Goal: Answer question/provide support: Share knowledge or assist other users

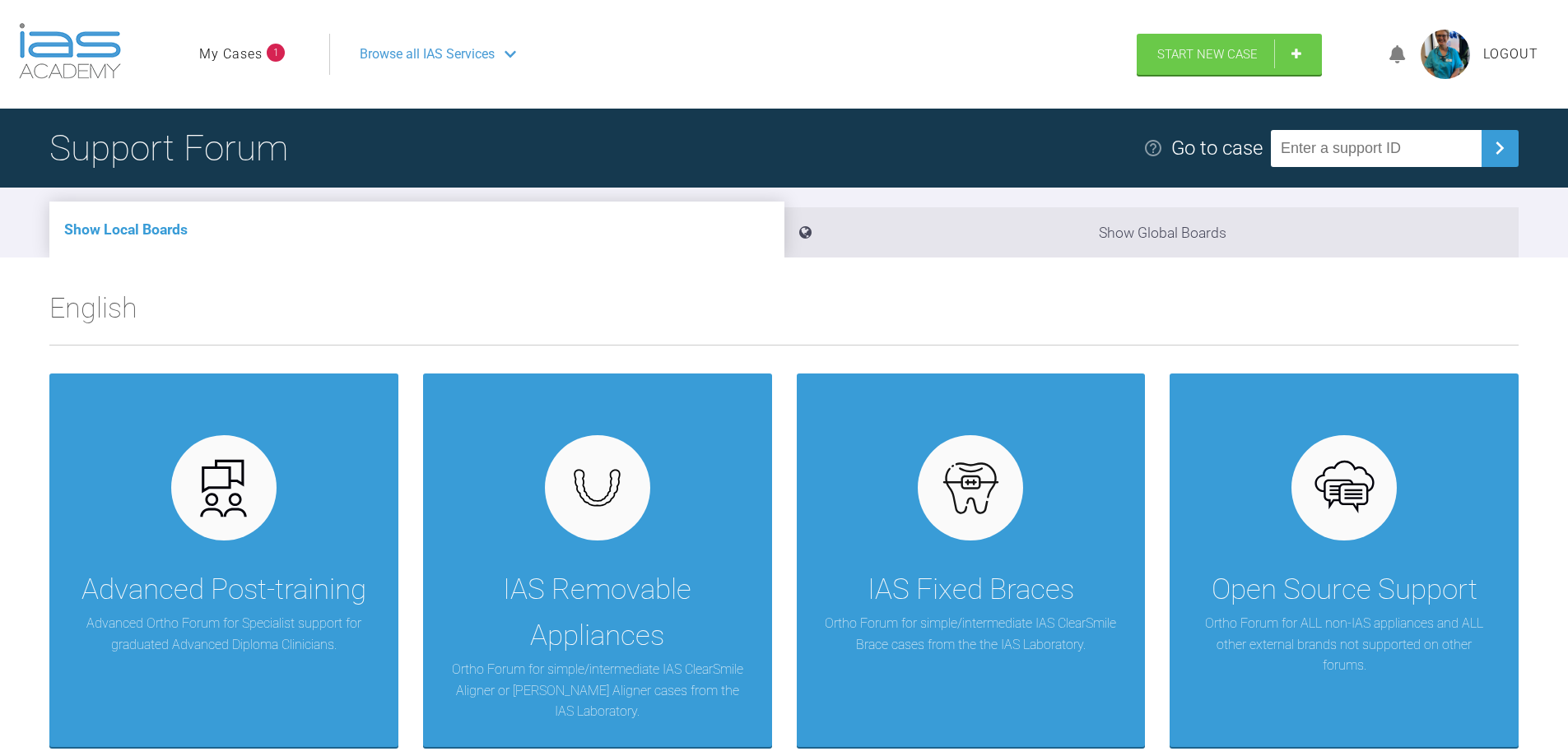
click at [248, 58] on link "My Cases" at bounding box center [230, 54] width 63 height 22
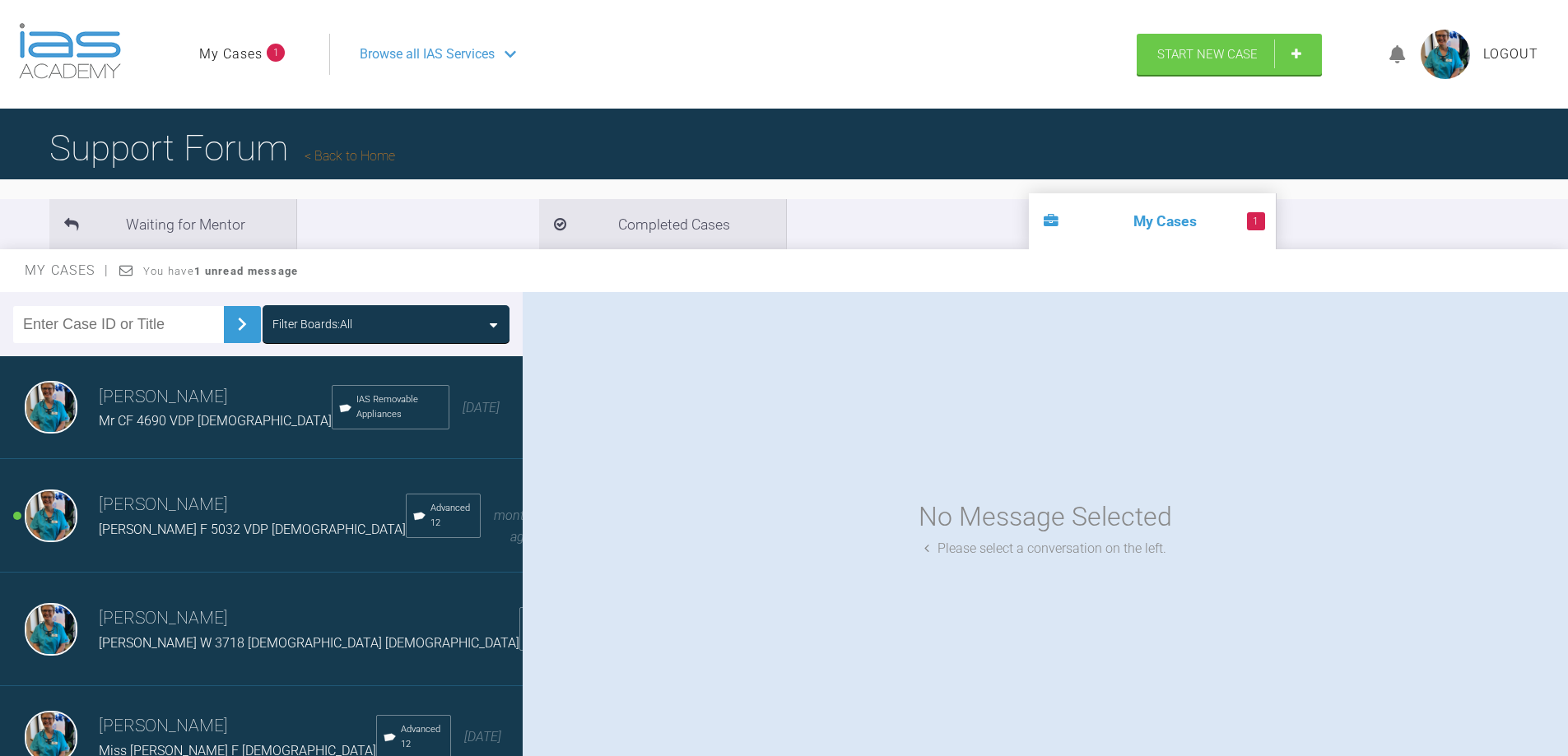
click at [44, 510] on img at bounding box center [51, 516] width 53 height 53
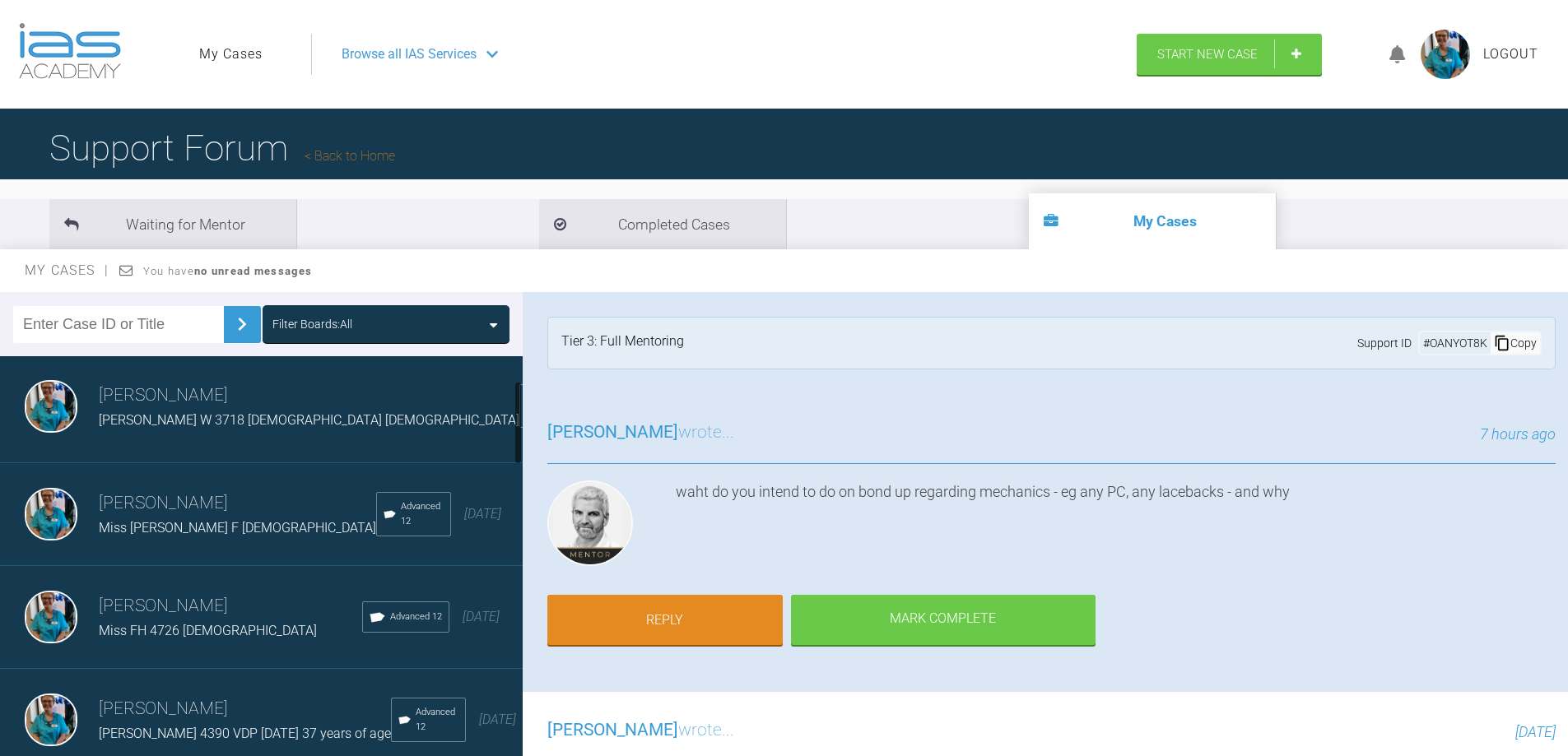
scroll to position [247, 0]
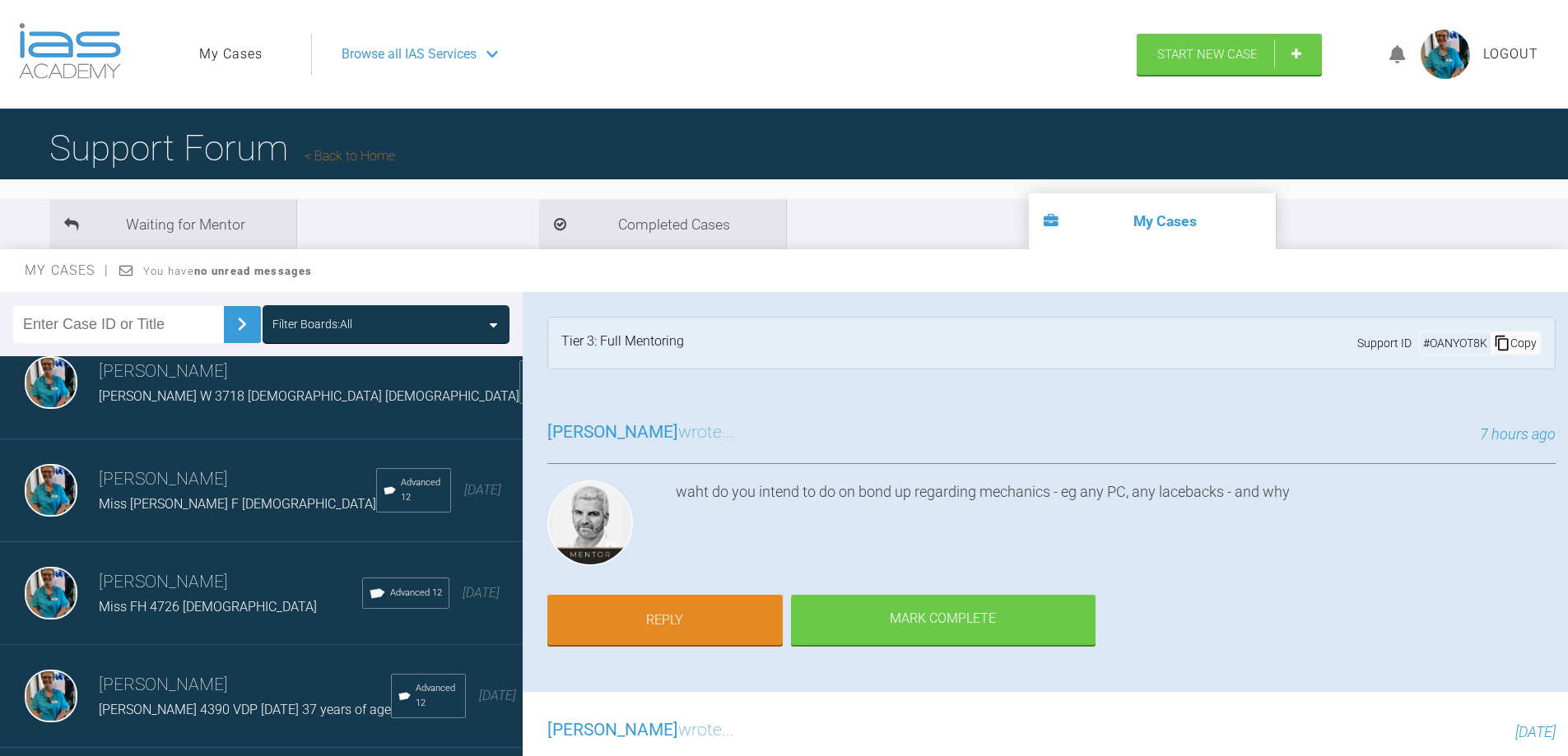
click at [51, 464] on img at bounding box center [51, 490] width 53 height 53
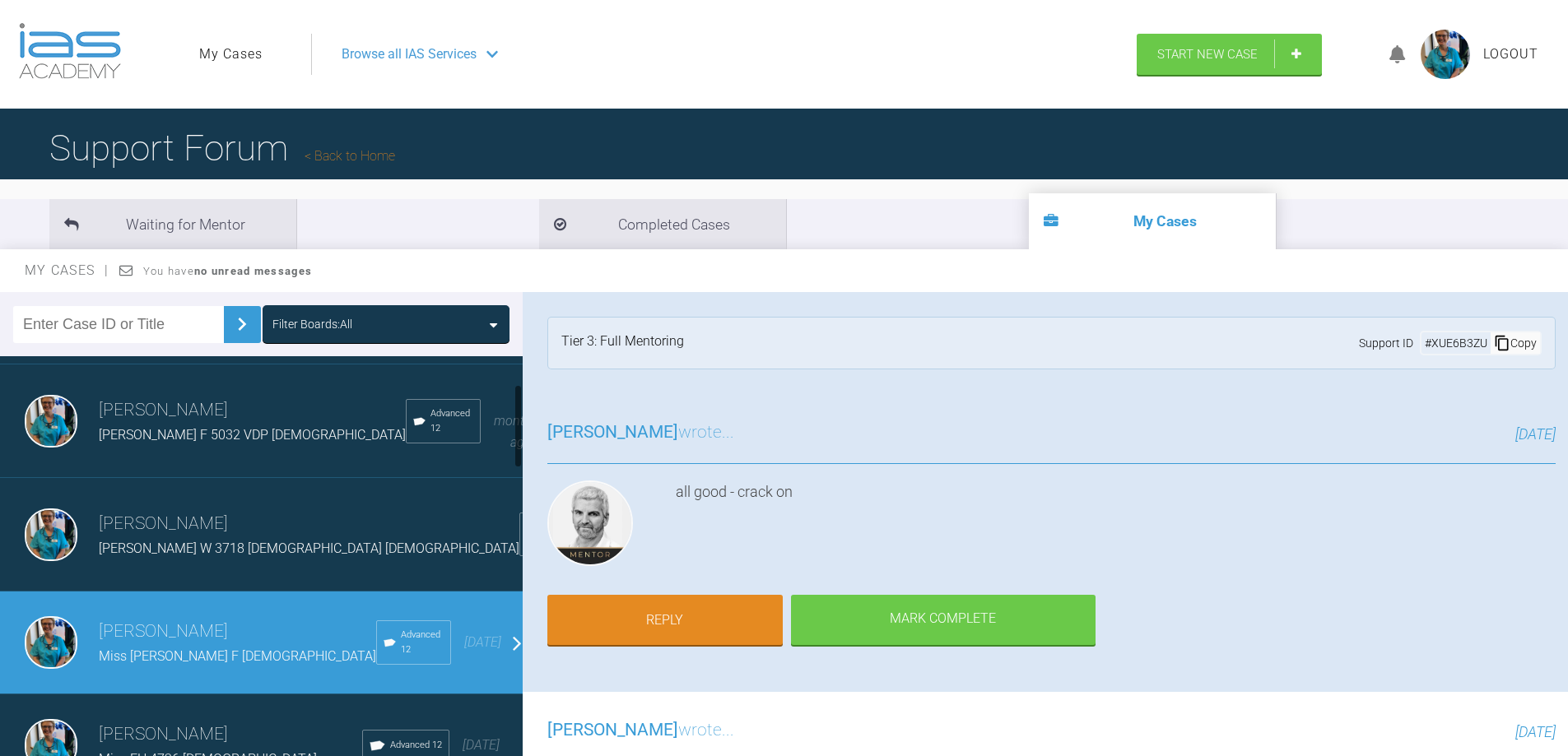
scroll to position [82, 0]
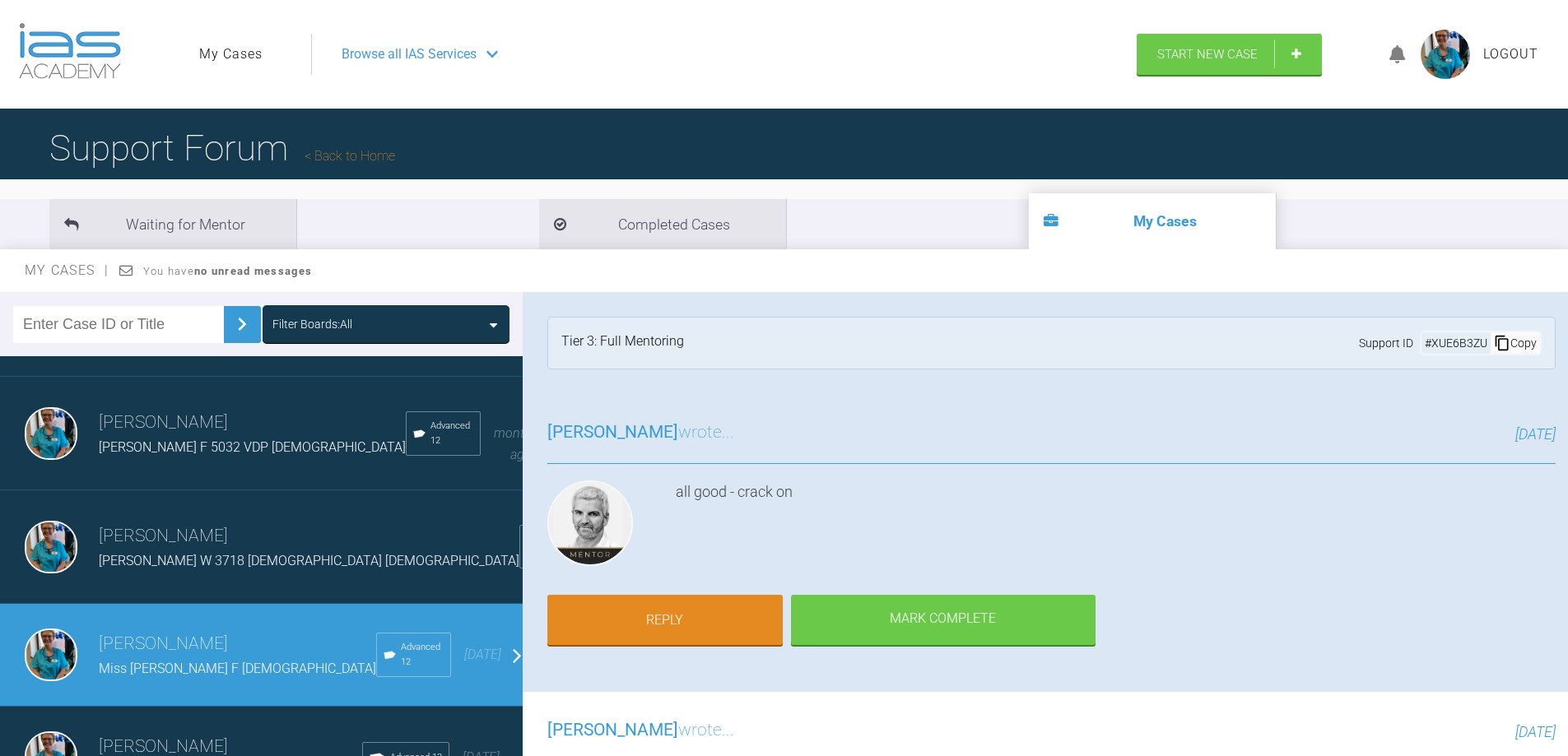
click at [219, 49] on link "My Cases" at bounding box center [230, 54] width 63 height 22
click at [223, 55] on link "My Cases" at bounding box center [230, 54] width 63 height 22
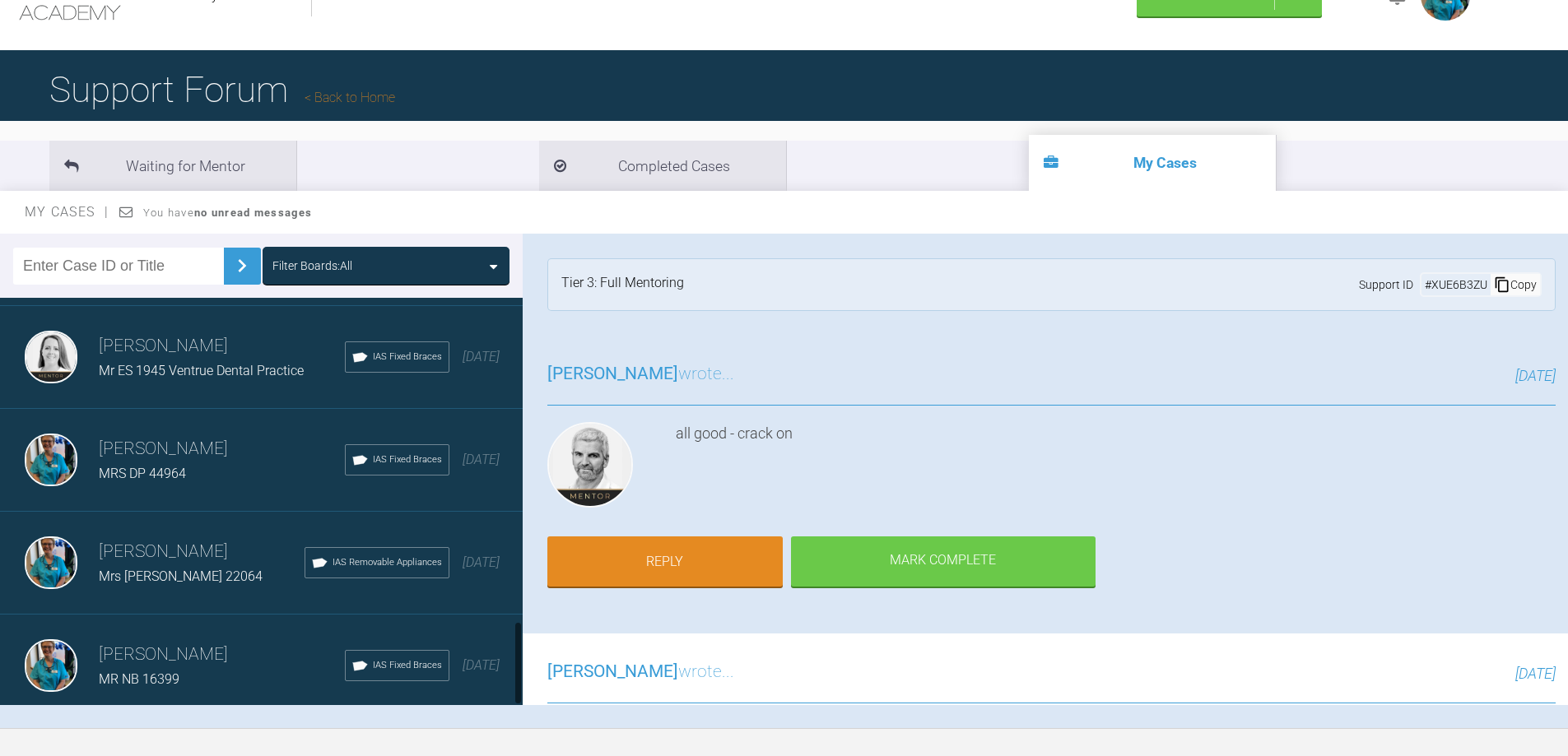
scroll to position [165, 0]
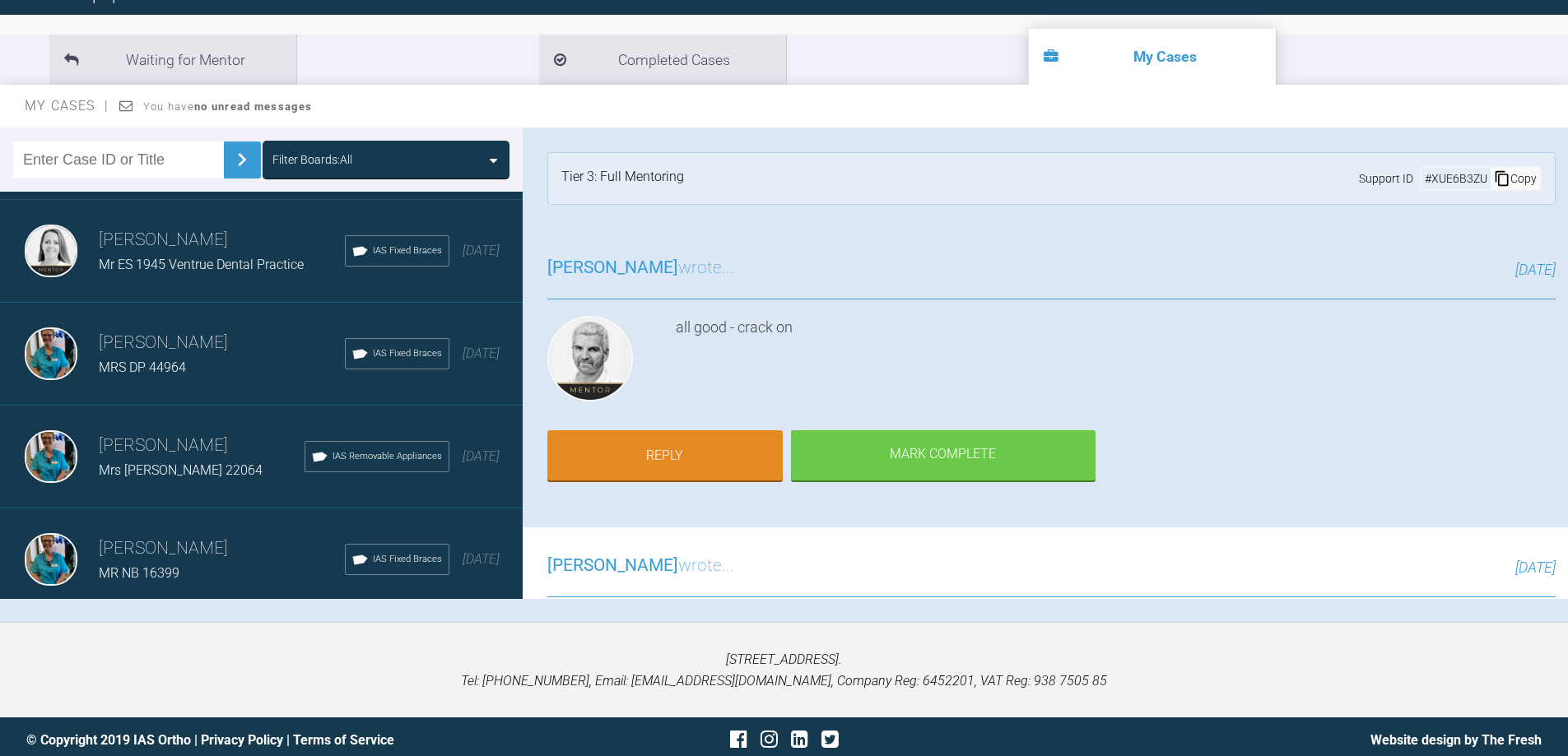
click at [313, 154] on div "Filter Boards: All" at bounding box center [312, 159] width 80 height 18
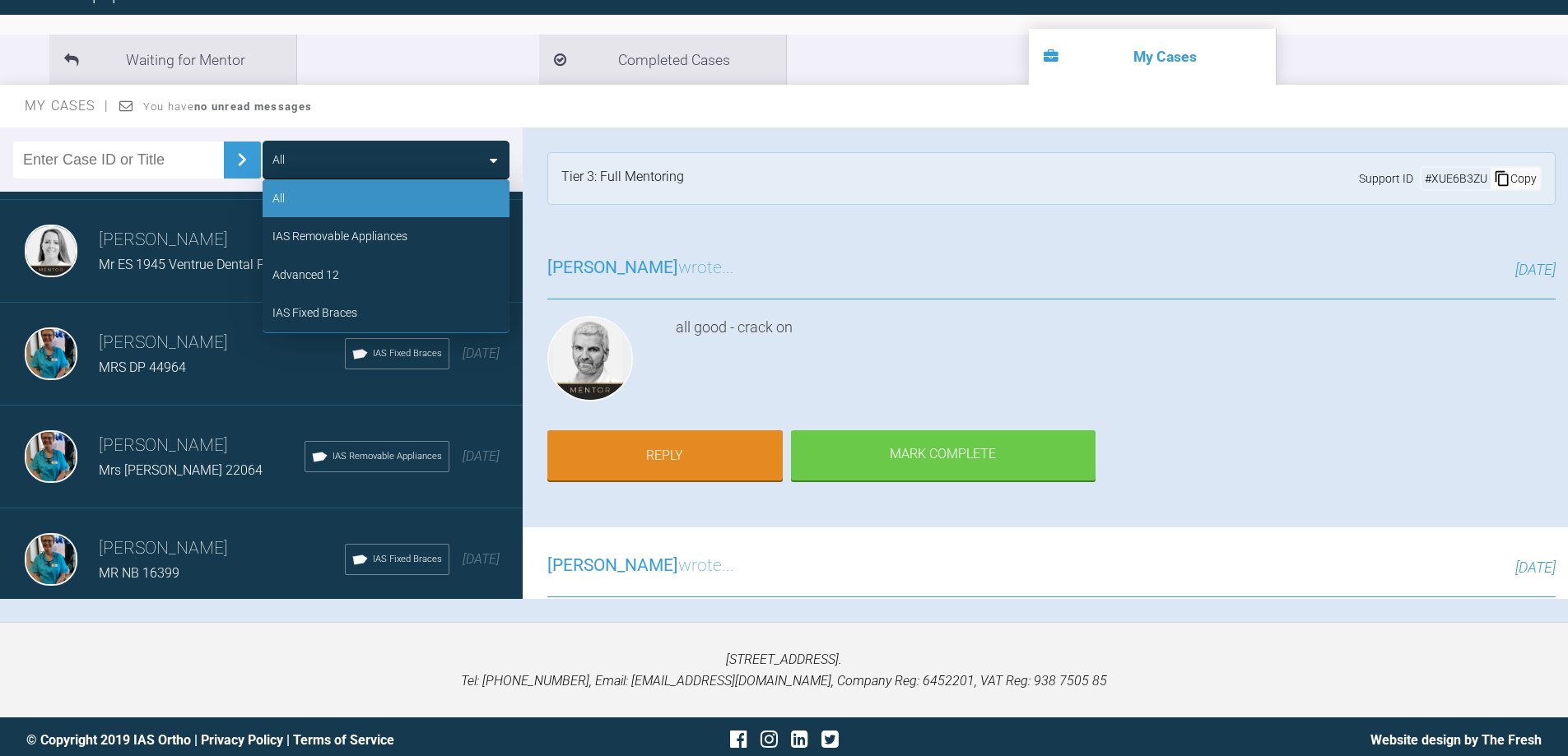
click at [281, 157] on div "All" at bounding box center [278, 159] width 12 height 18
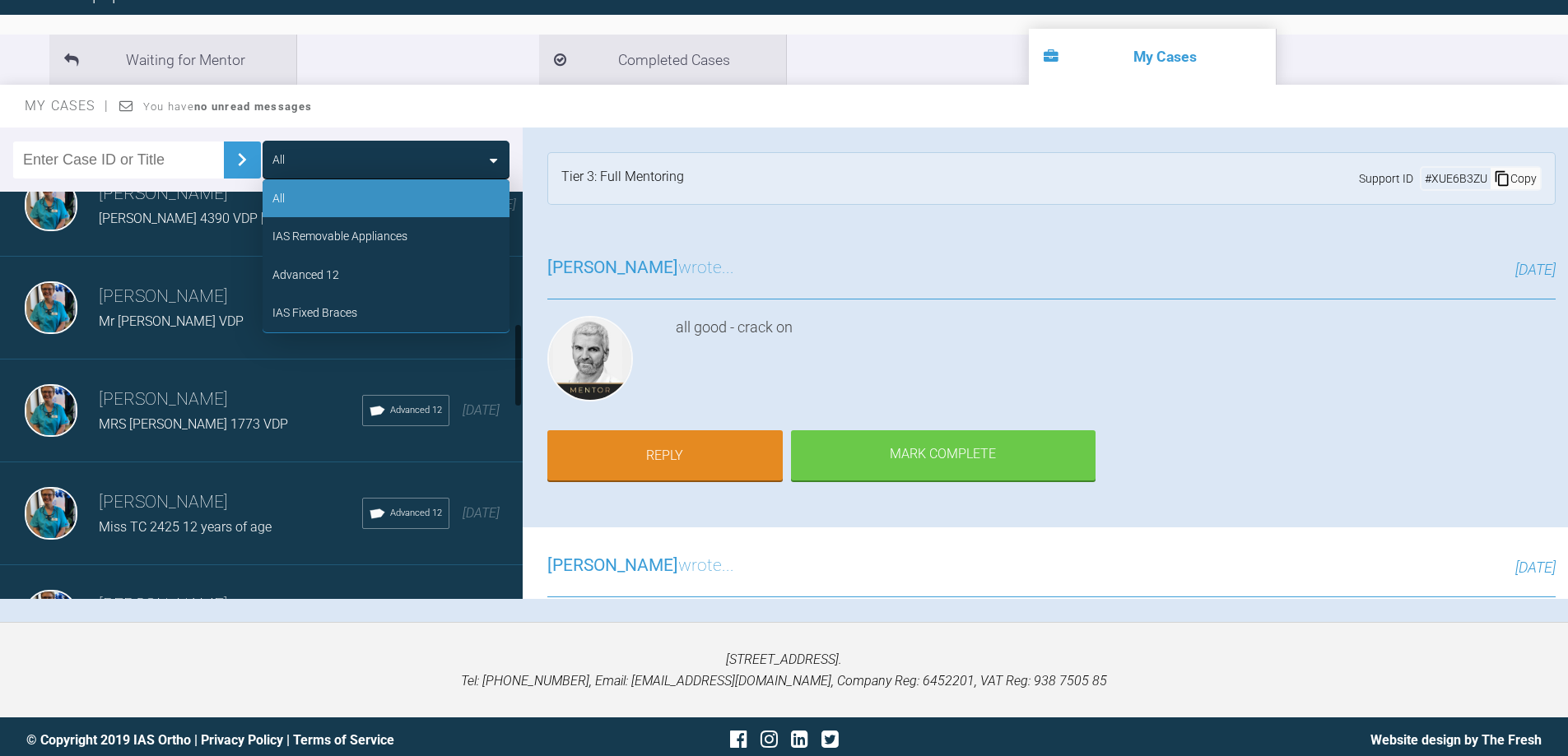
scroll to position [652, 0]
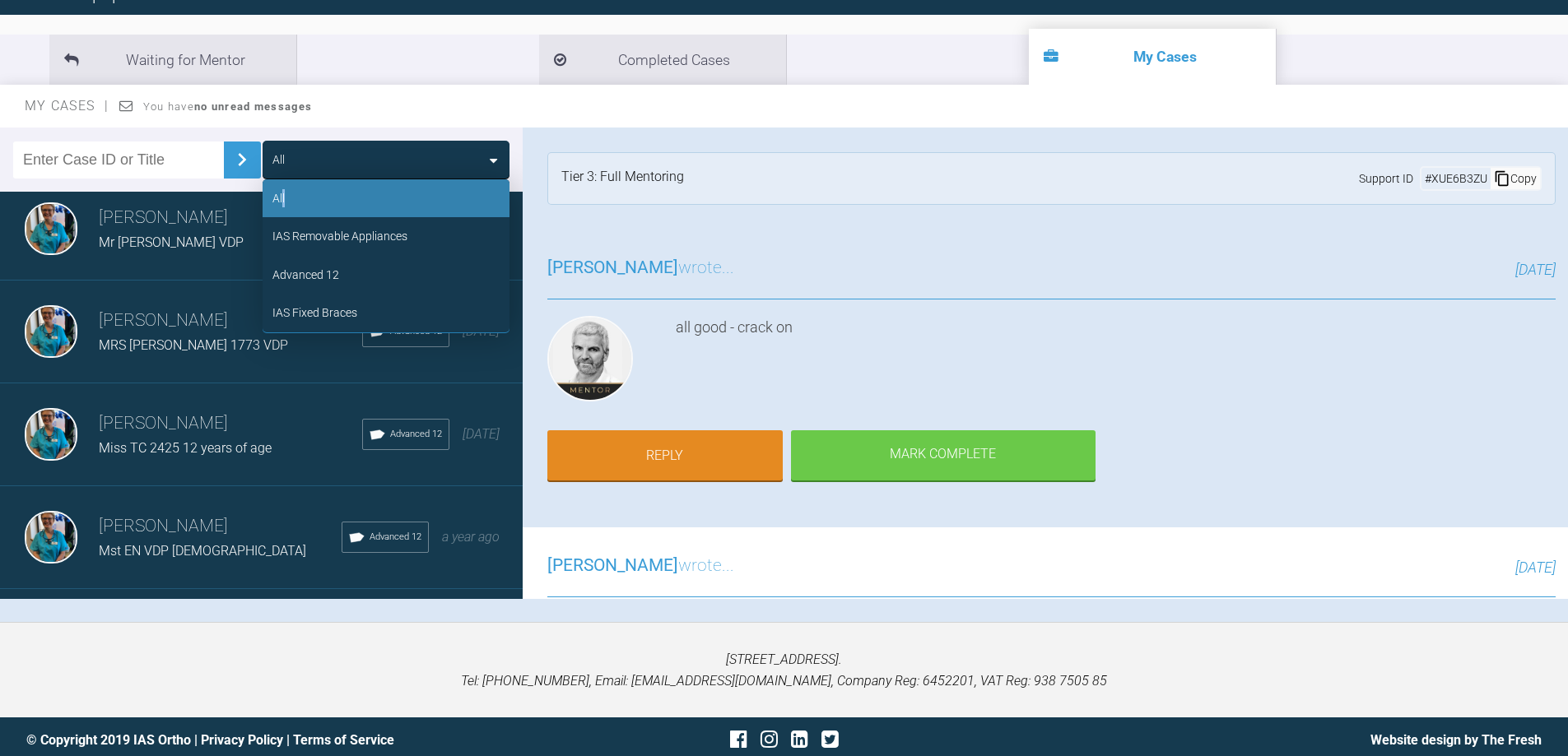
click at [284, 193] on div "All" at bounding box center [278, 198] width 12 height 18
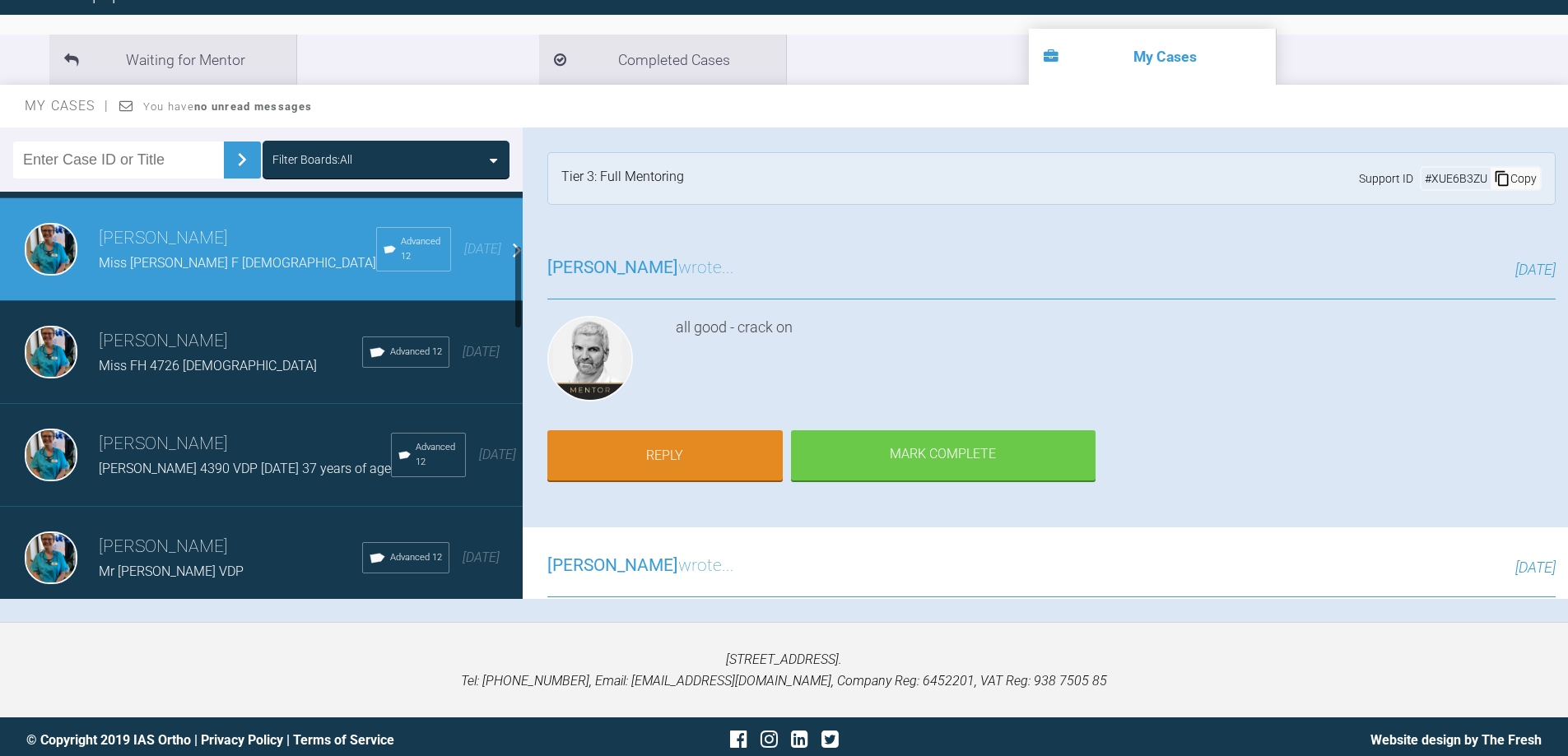
scroll to position [0, 0]
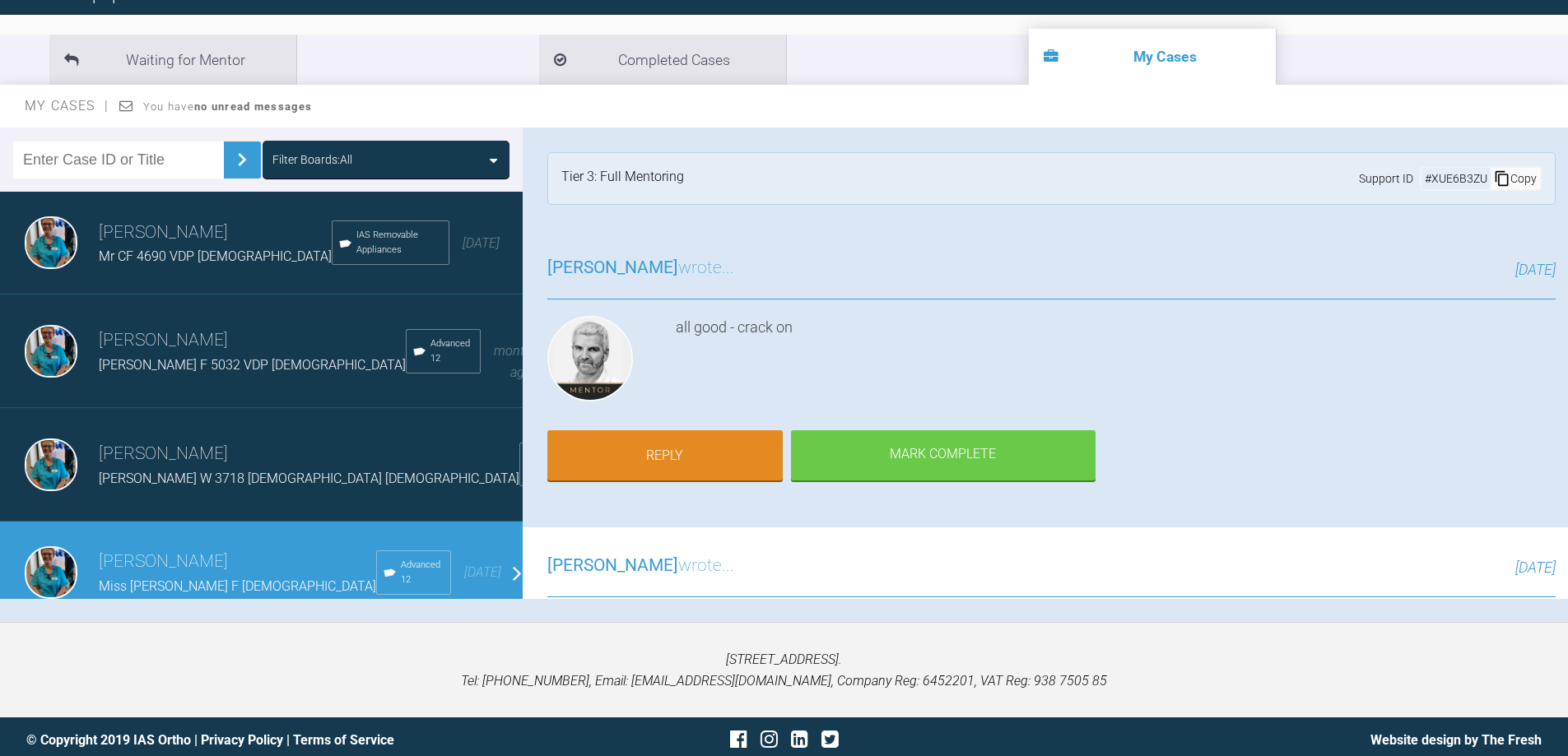
click at [63, 236] on img at bounding box center [51, 243] width 53 height 53
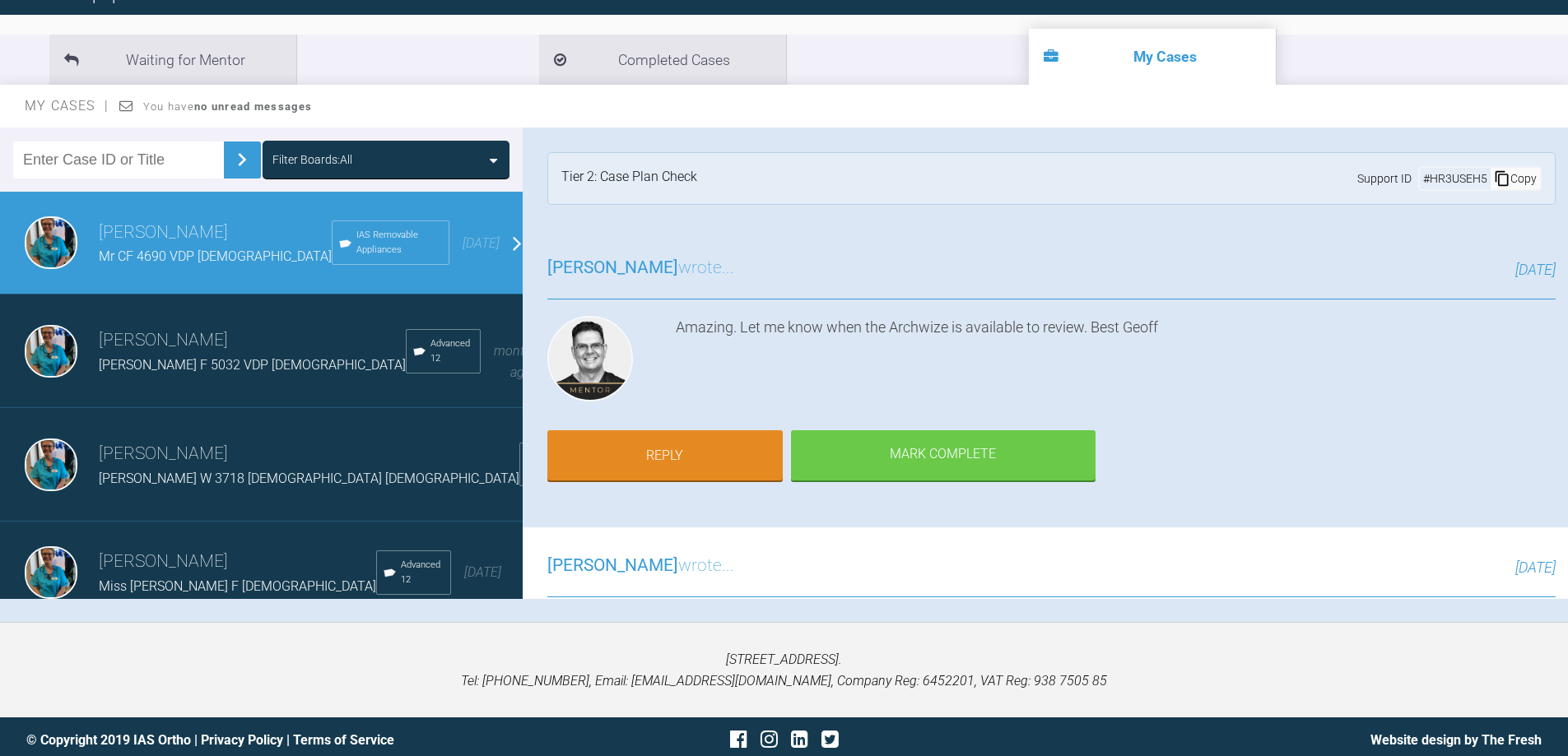
click at [63, 236] on img at bounding box center [51, 243] width 53 height 53
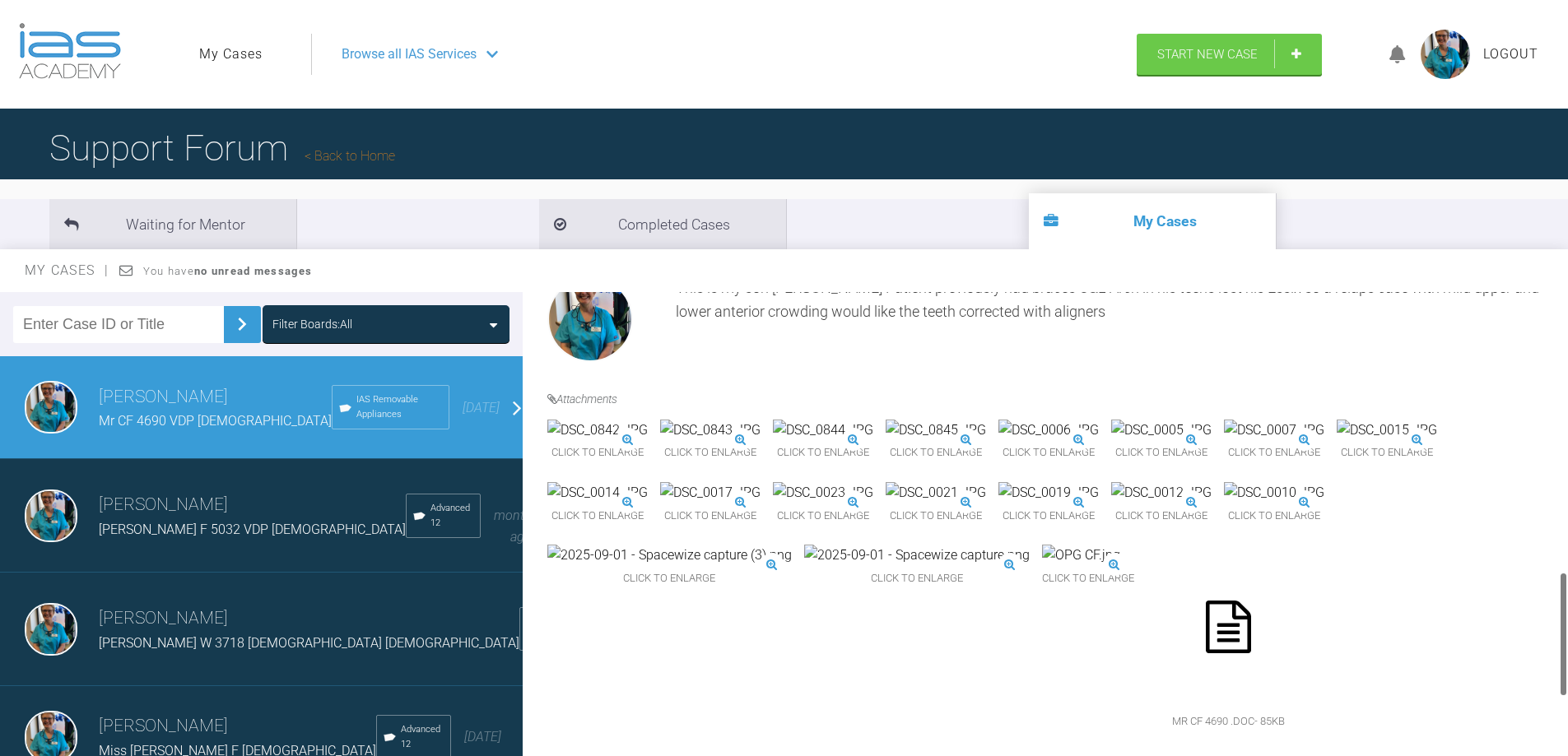
scroll to position [1050, 0]
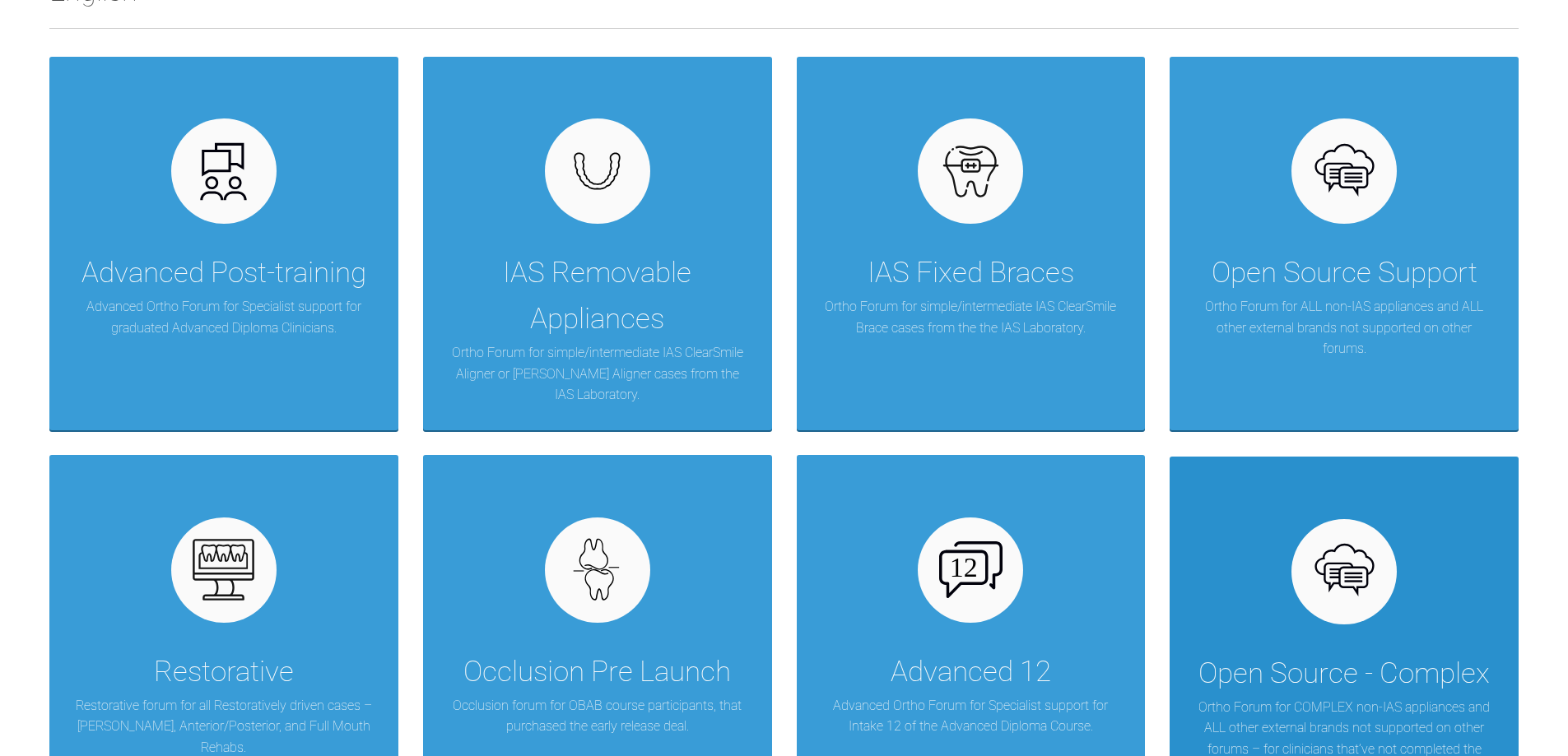
scroll to position [382, 0]
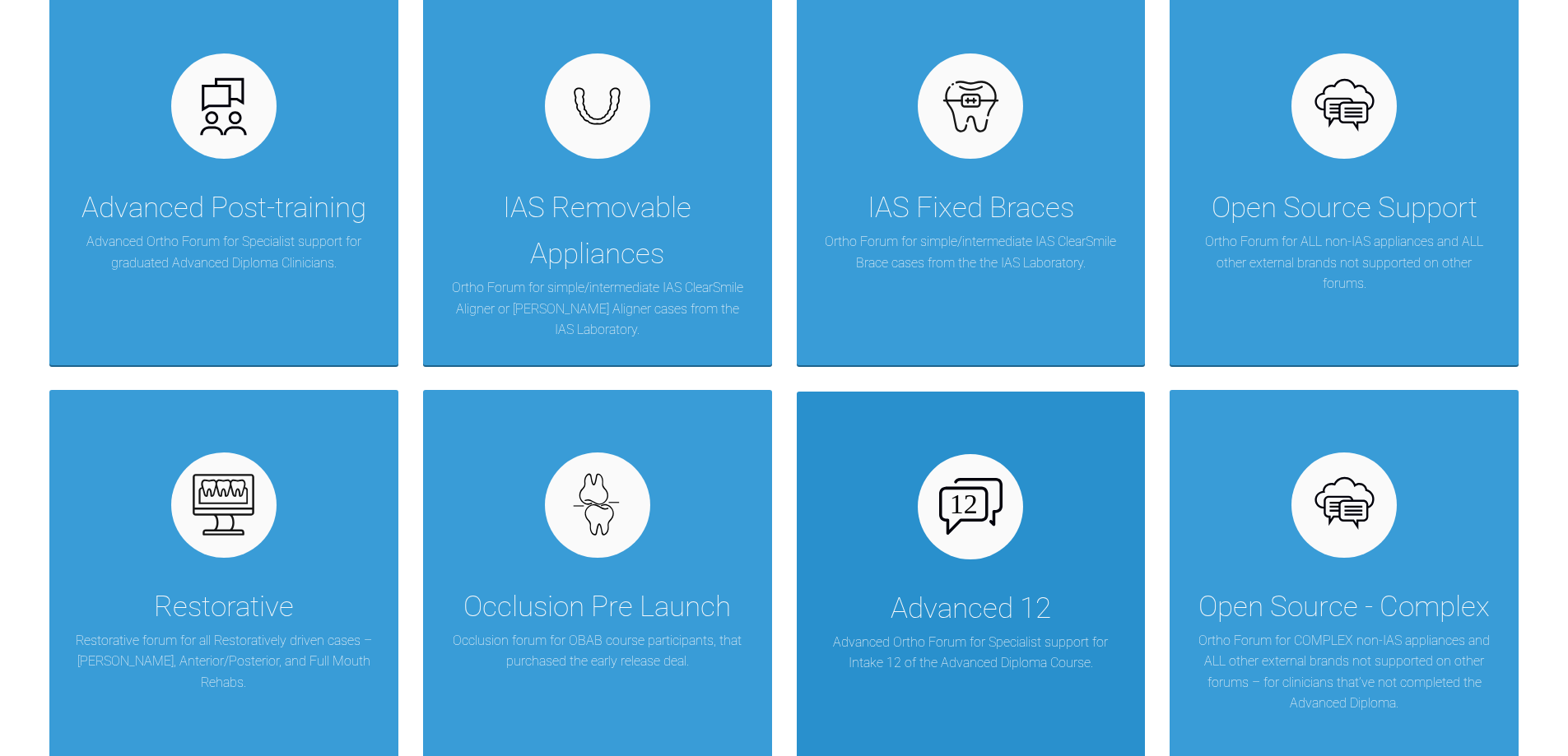
click at [968, 607] on div "Advanced 12" at bounding box center [971, 609] width 160 height 46
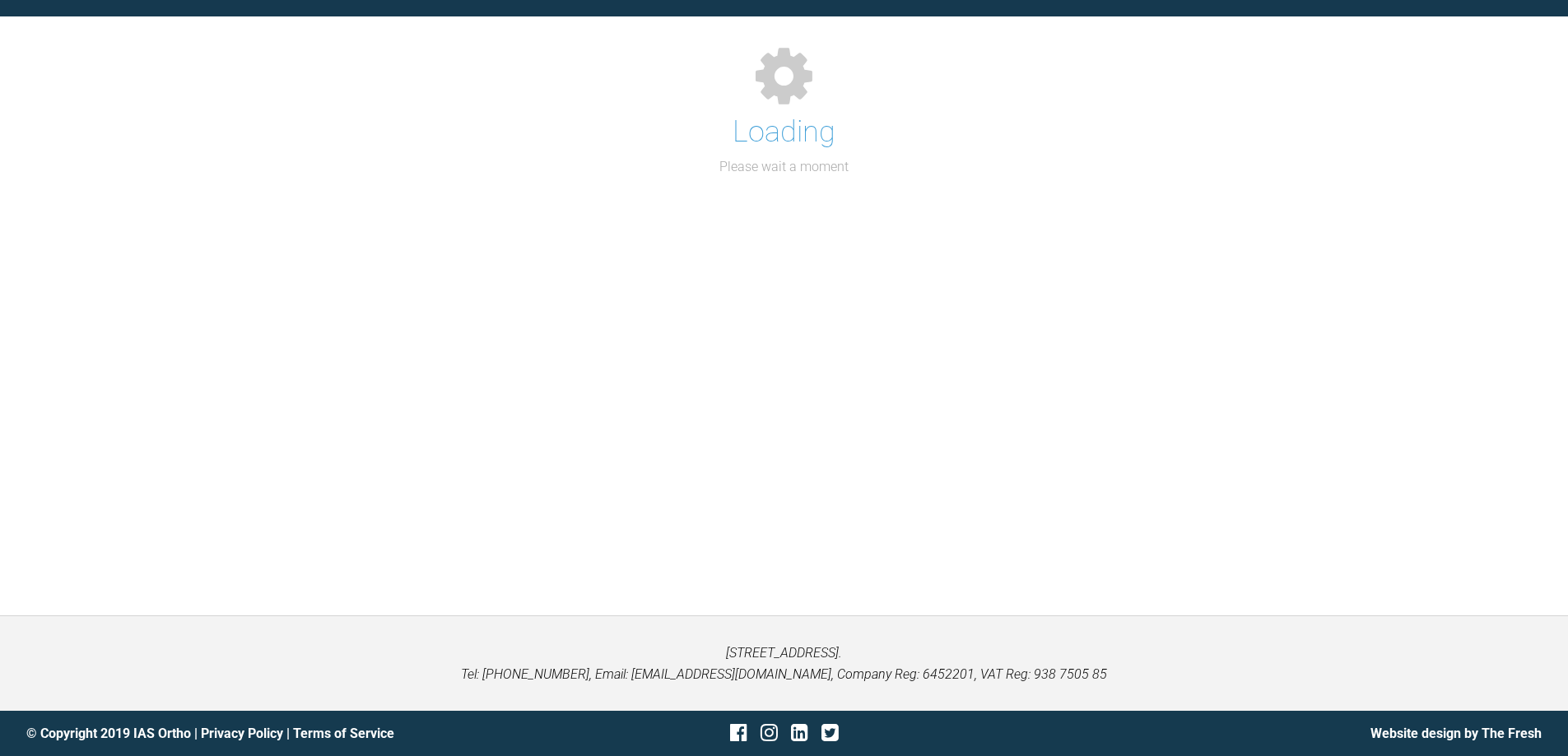
scroll to position [382, 0]
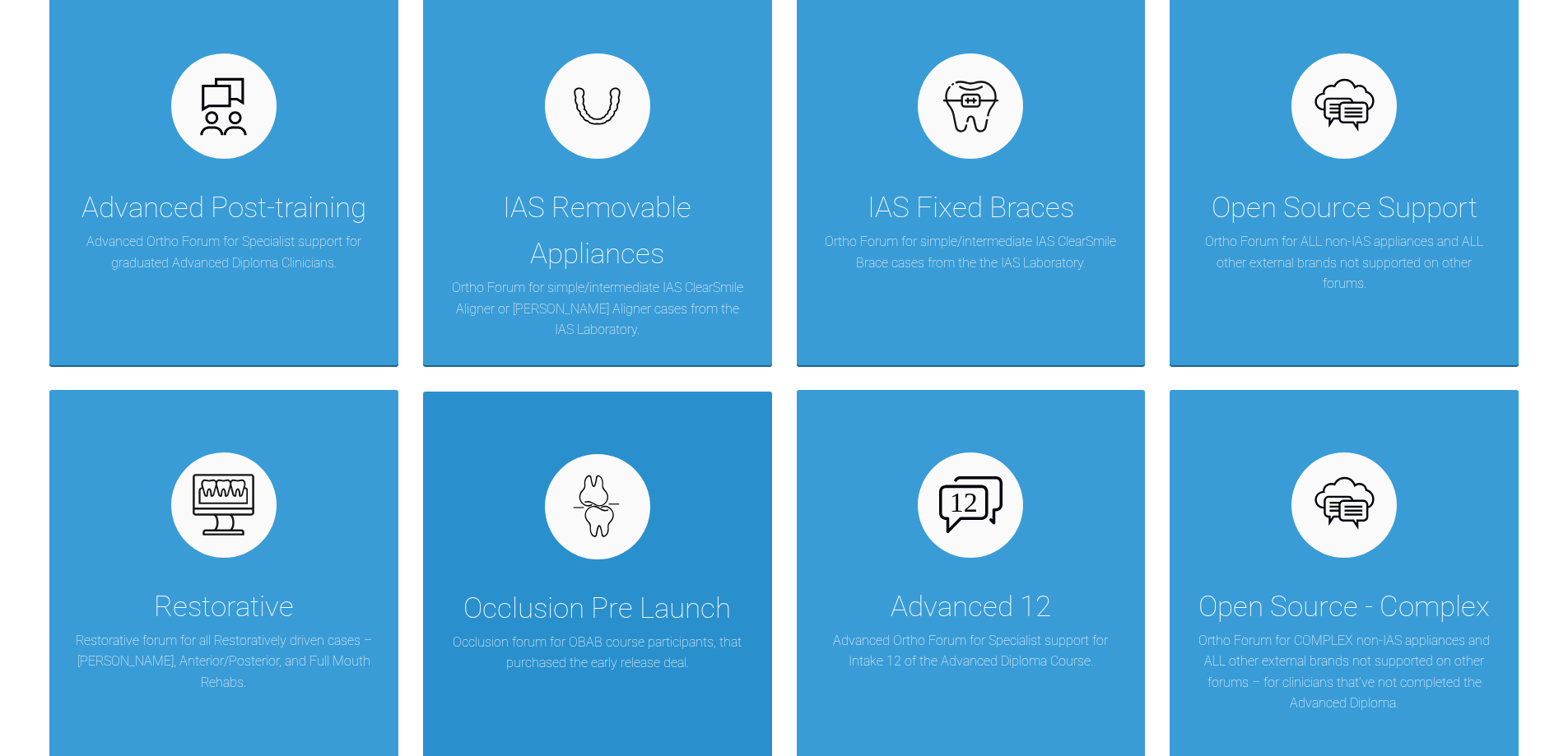
scroll to position [547, 0]
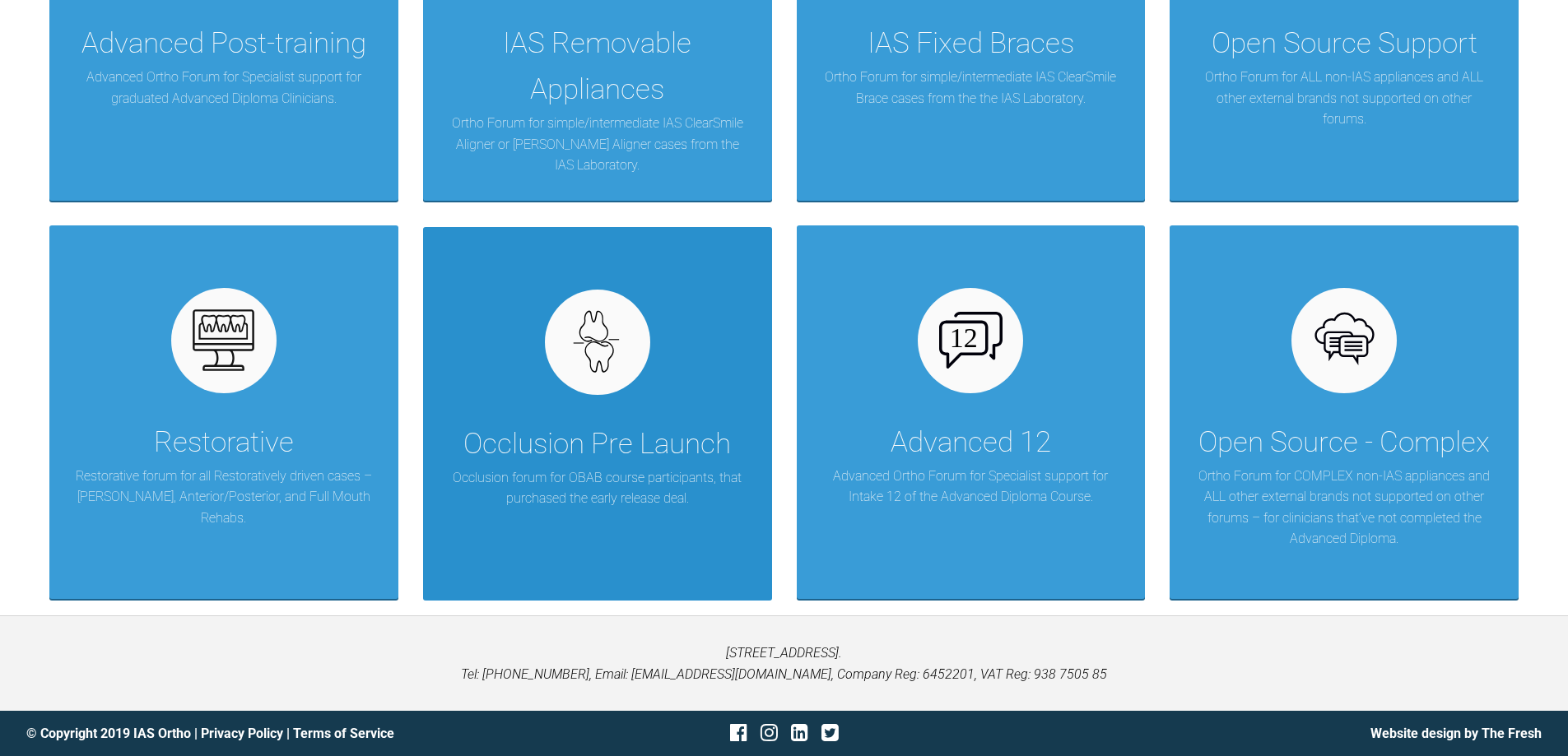
click at [582, 471] on p "Occlusion forum for OBAB course participants, that purchased the early release …" at bounding box center [598, 488] width 300 height 42
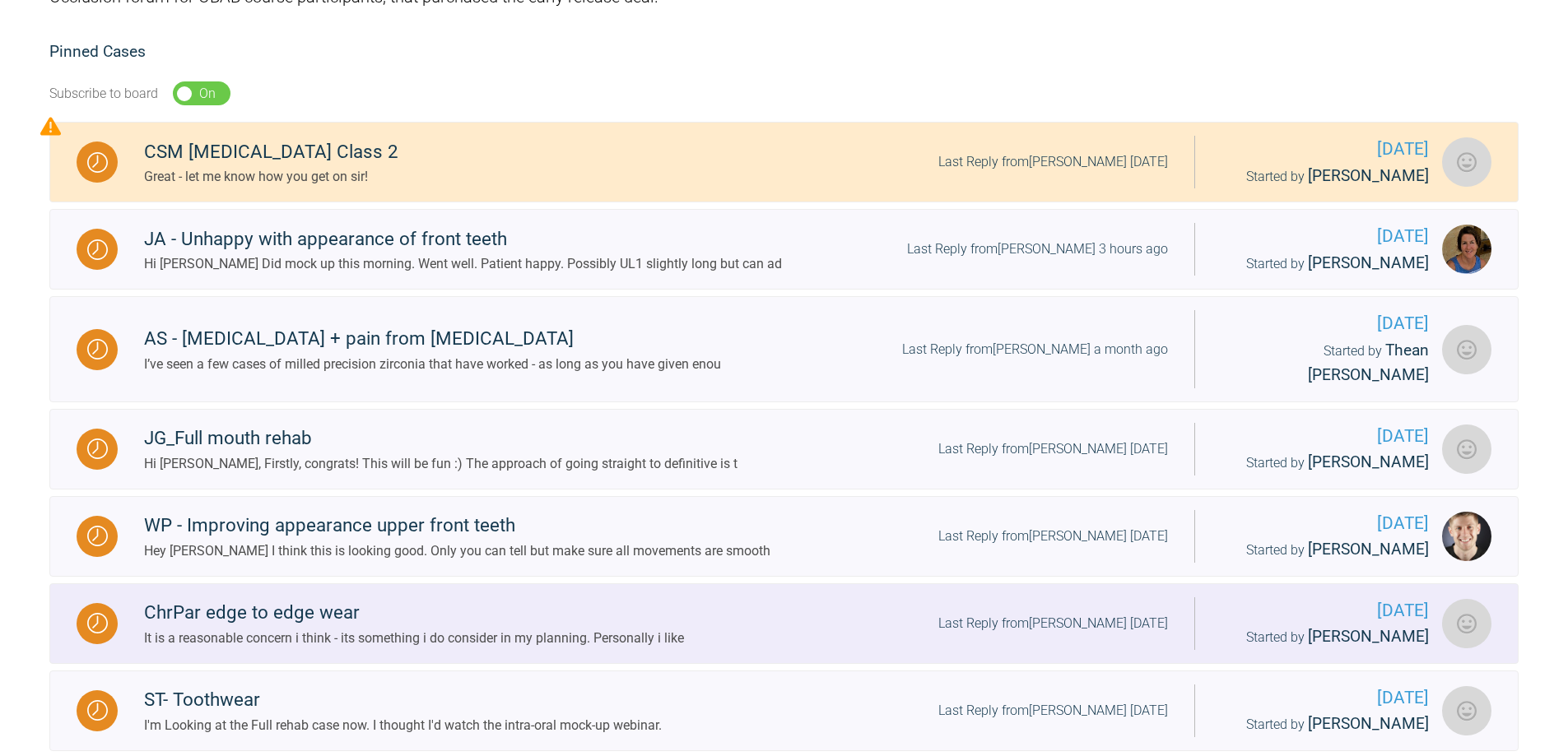
scroll to position [300, 0]
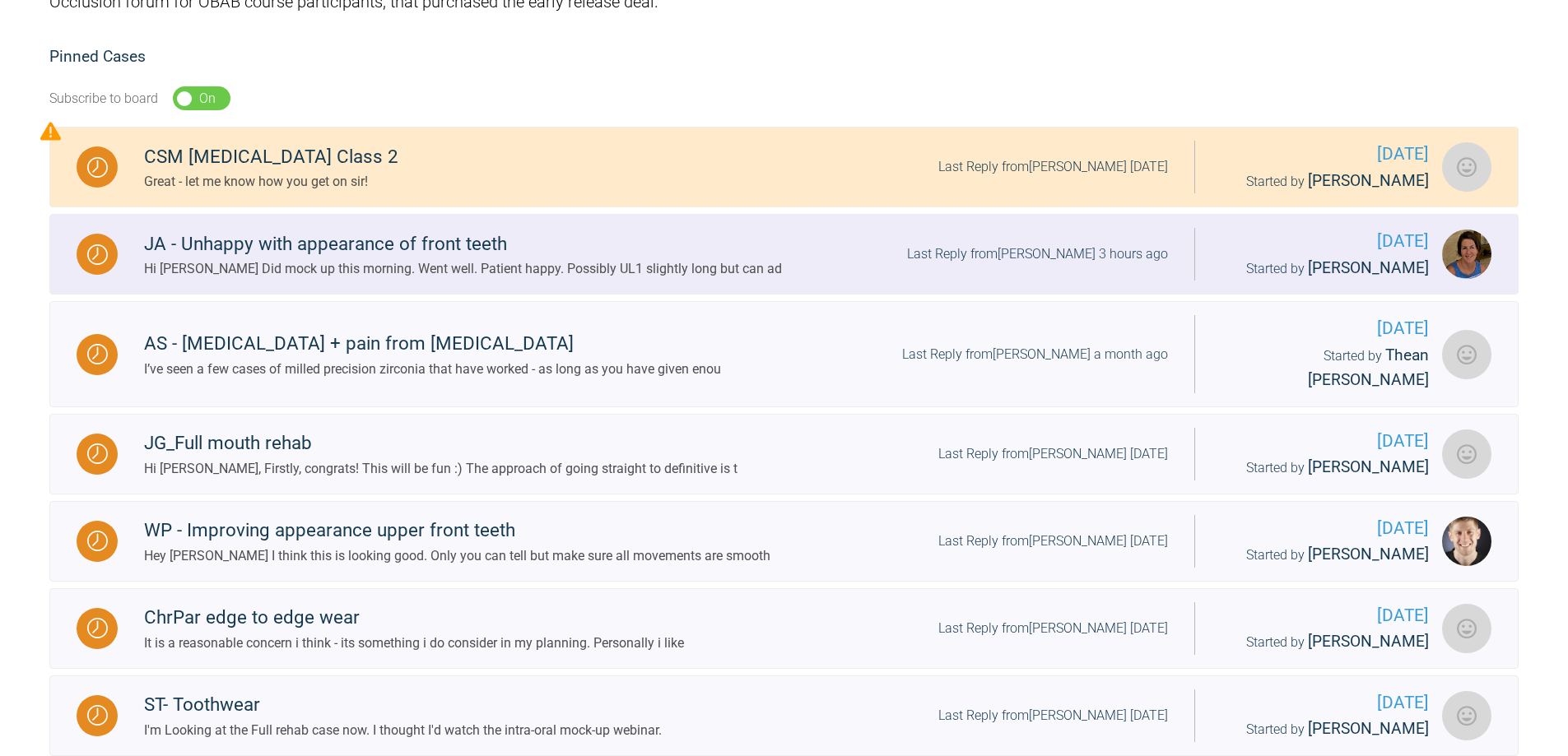
click at [219, 257] on div "JA - Unhappy with appearance of front teeth" at bounding box center [463, 244] width 638 height 29
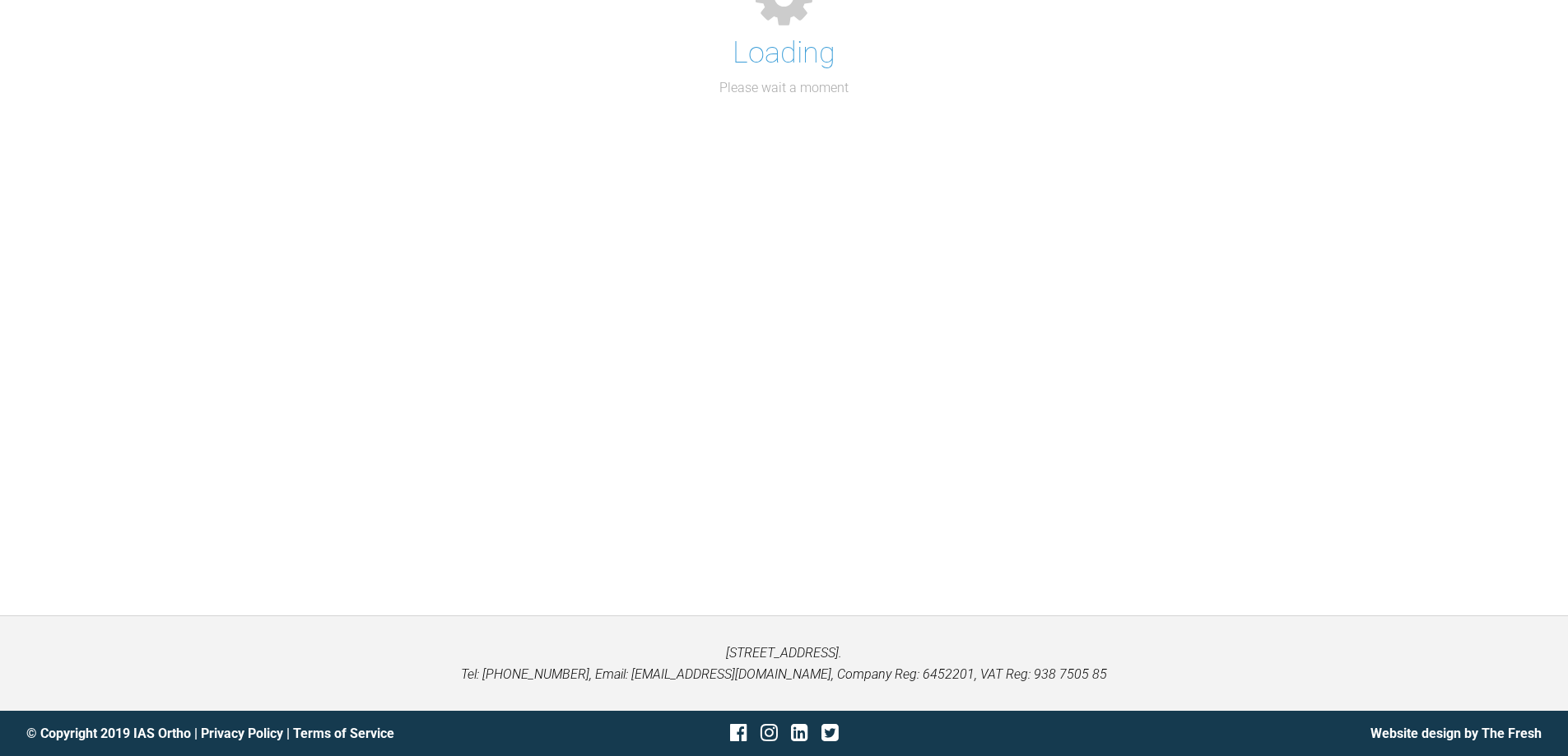
click at [219, 257] on div "Loading Please wait a moment" at bounding box center [784, 276] width 1568 height 678
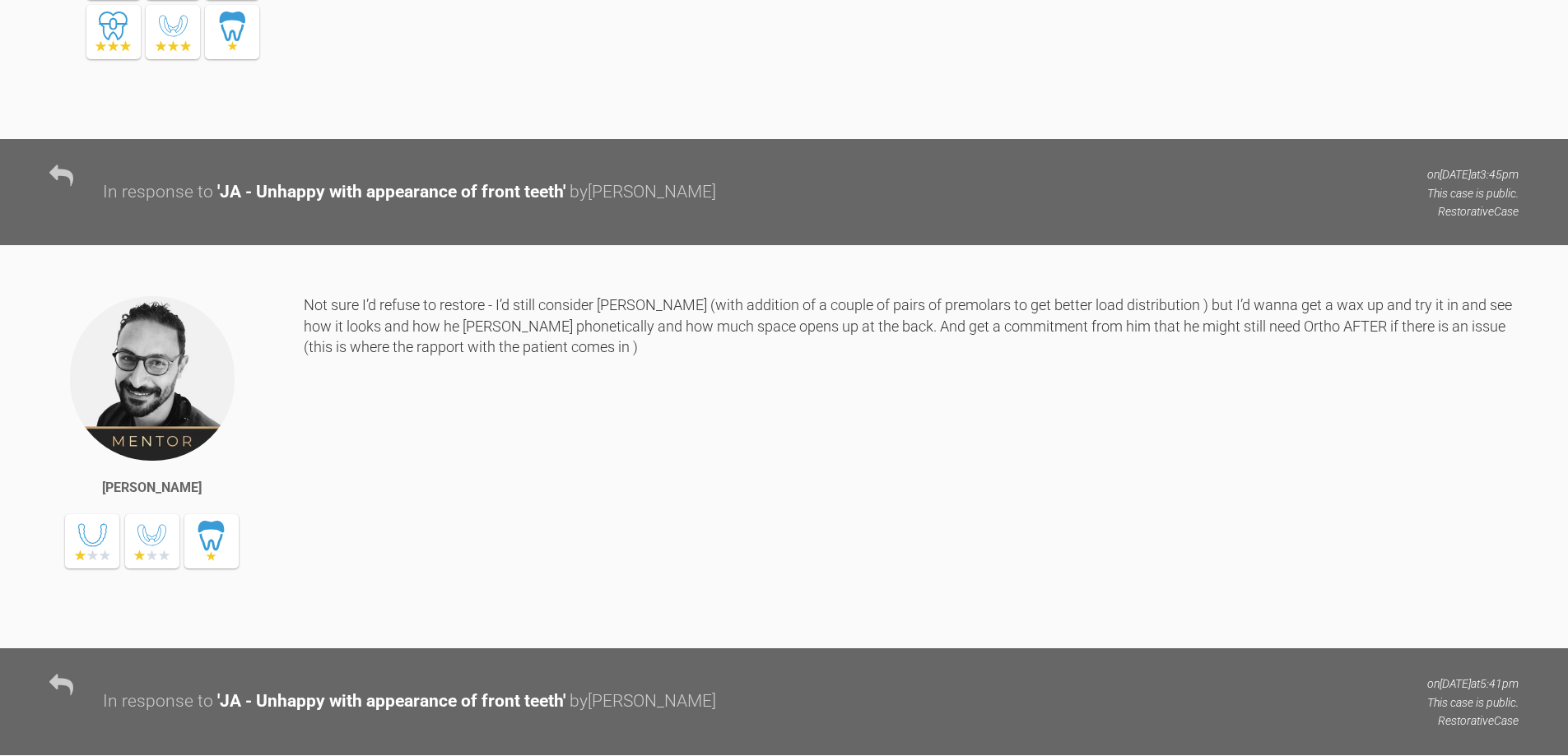
scroll to position [4660, 0]
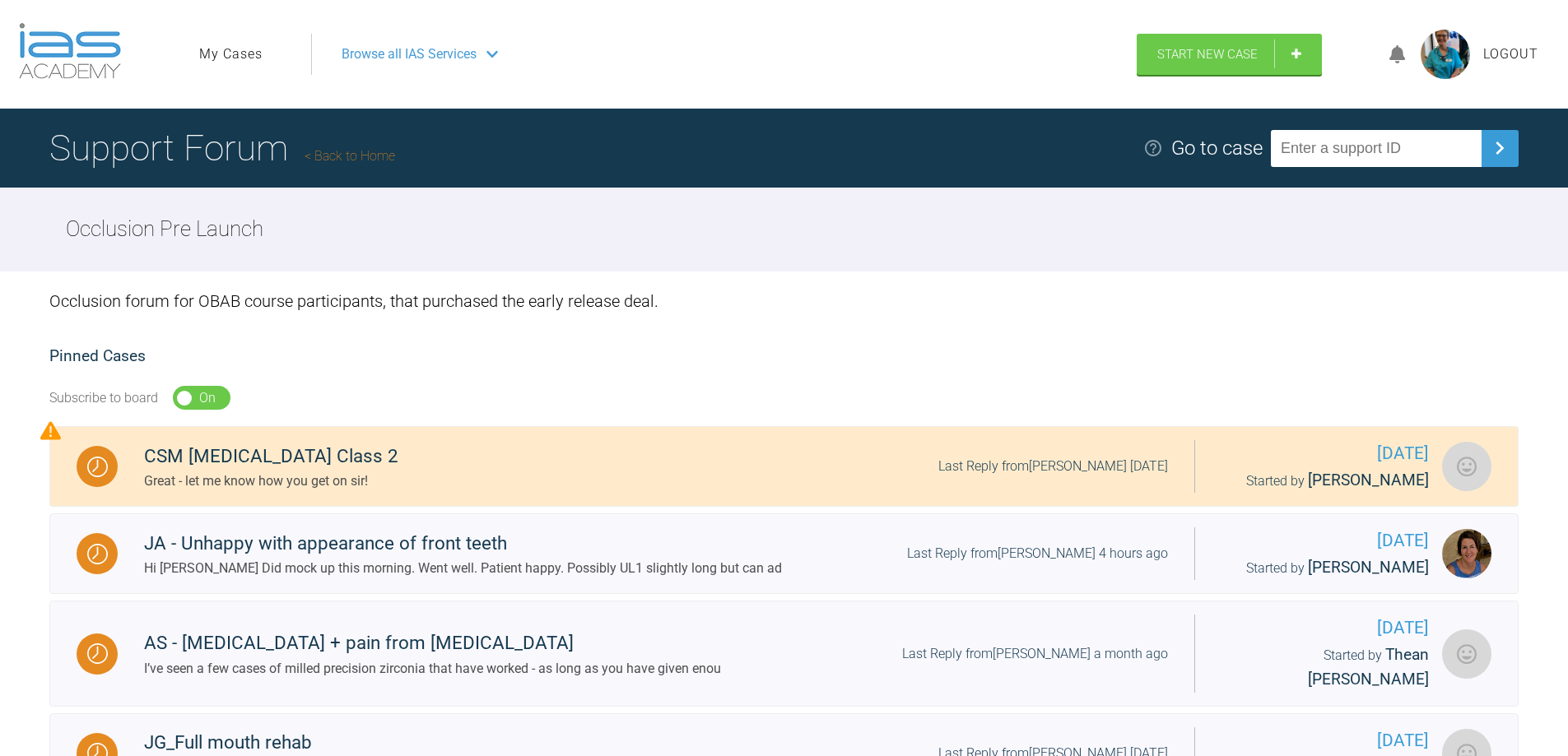
click at [445, 53] on span "Browse all IAS Services" at bounding box center [408, 54] width 135 height 22
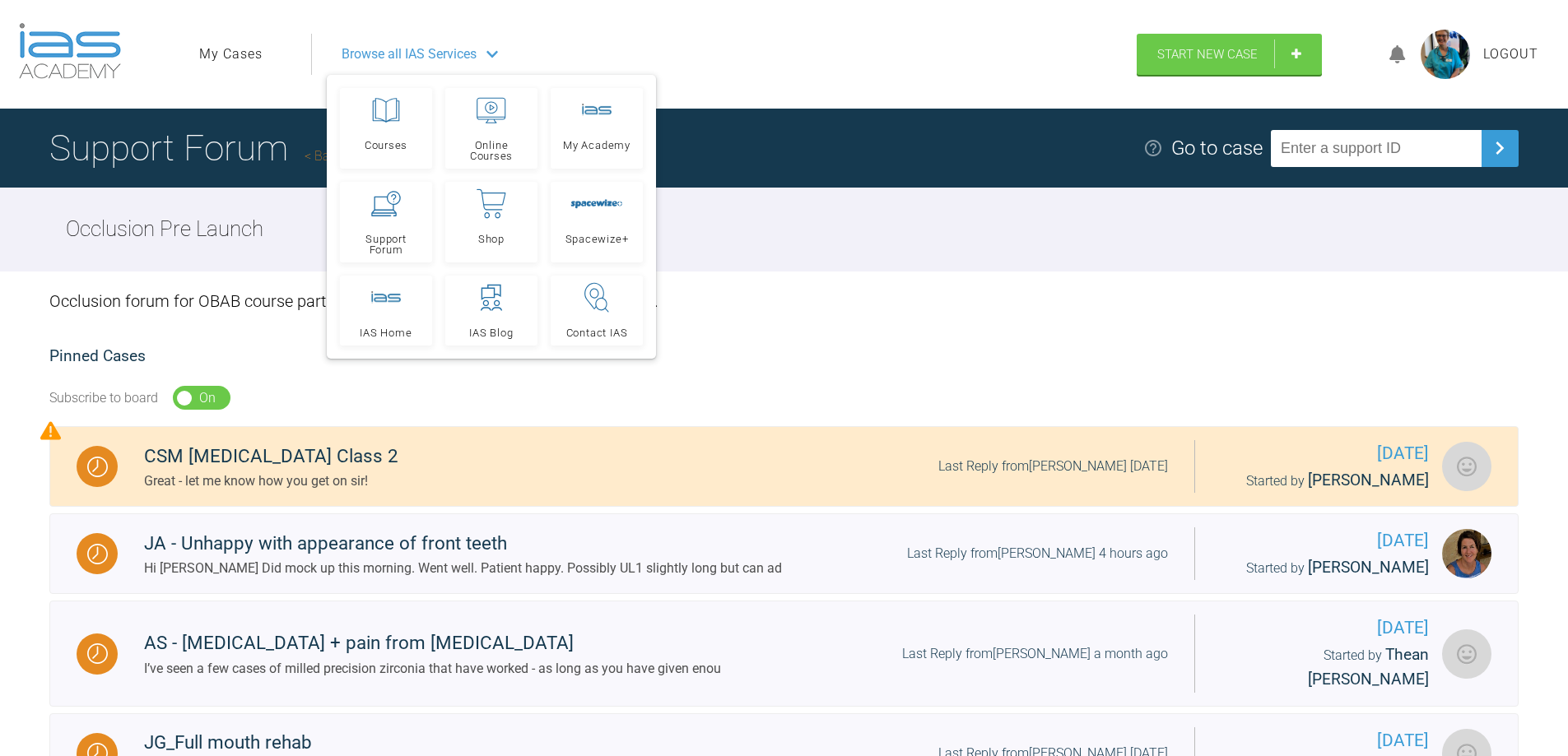
click at [228, 55] on link "My Cases" at bounding box center [230, 54] width 63 height 22
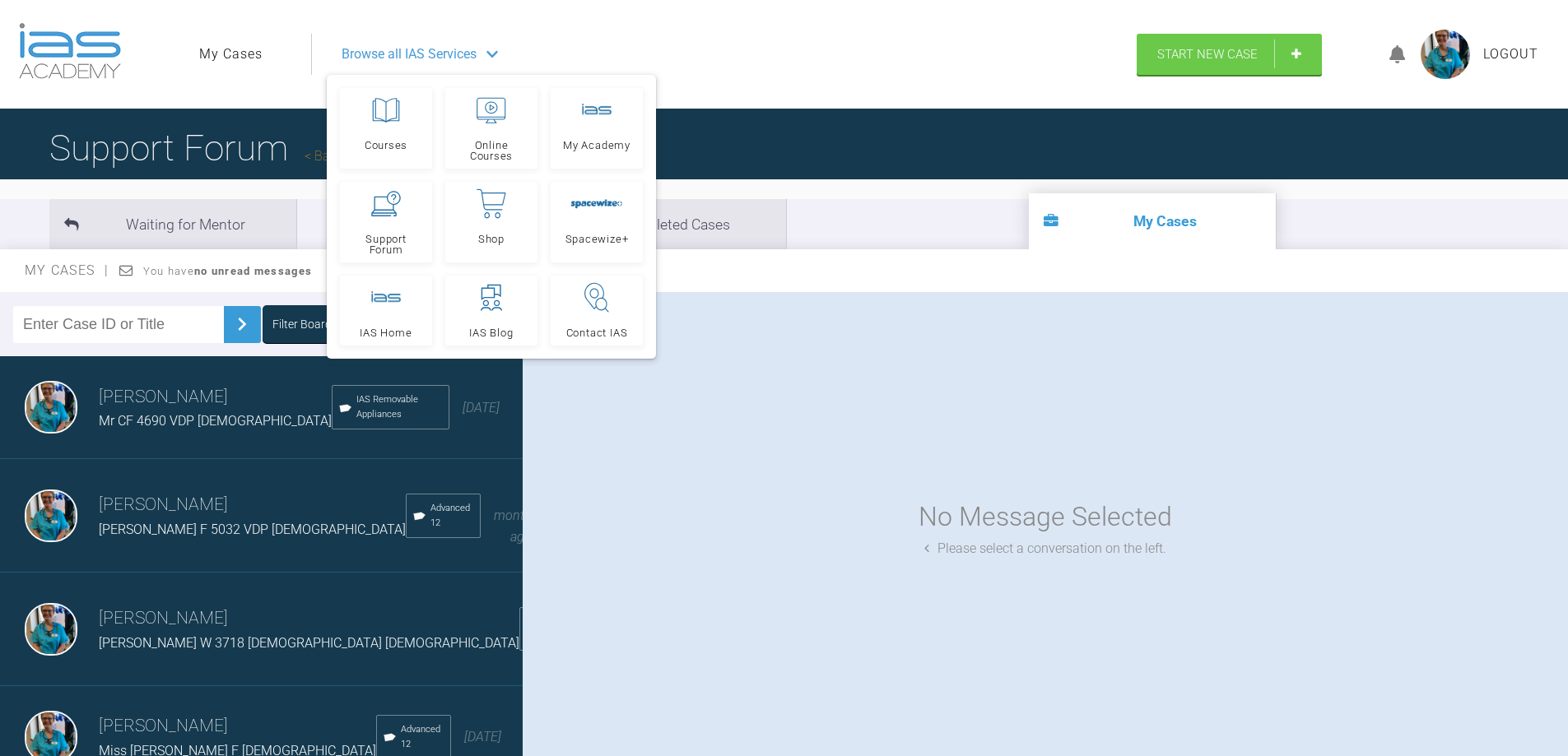
click at [428, 56] on span "Browse all IAS Services" at bounding box center [408, 54] width 135 height 22
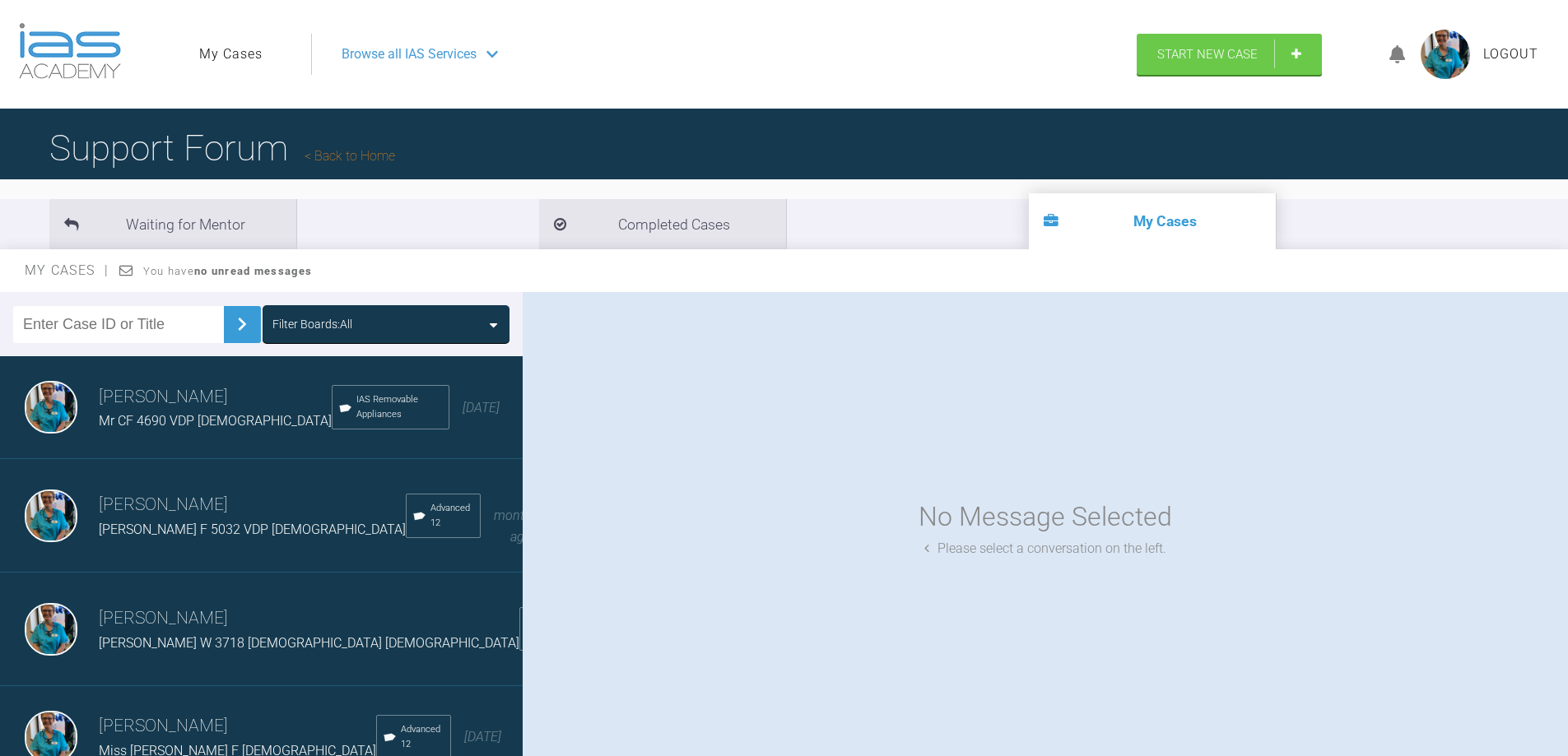
click at [506, 57] on div "Browse all IAS Services" at bounding box center [718, 55] width 781 height 41
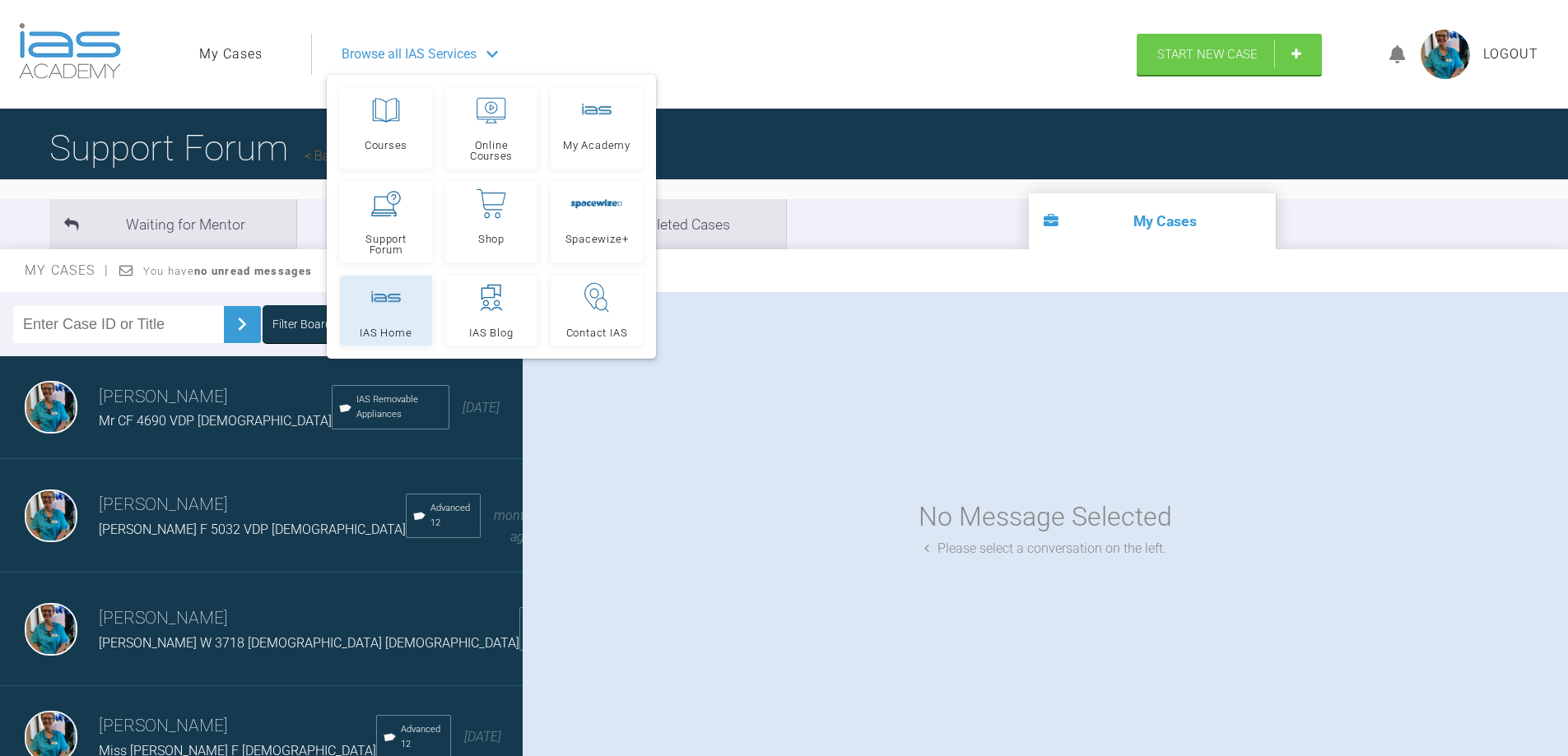
click at [386, 302] on rect at bounding box center [386, 297] width 29 height 12
